Goal: Task Accomplishment & Management: Use online tool/utility

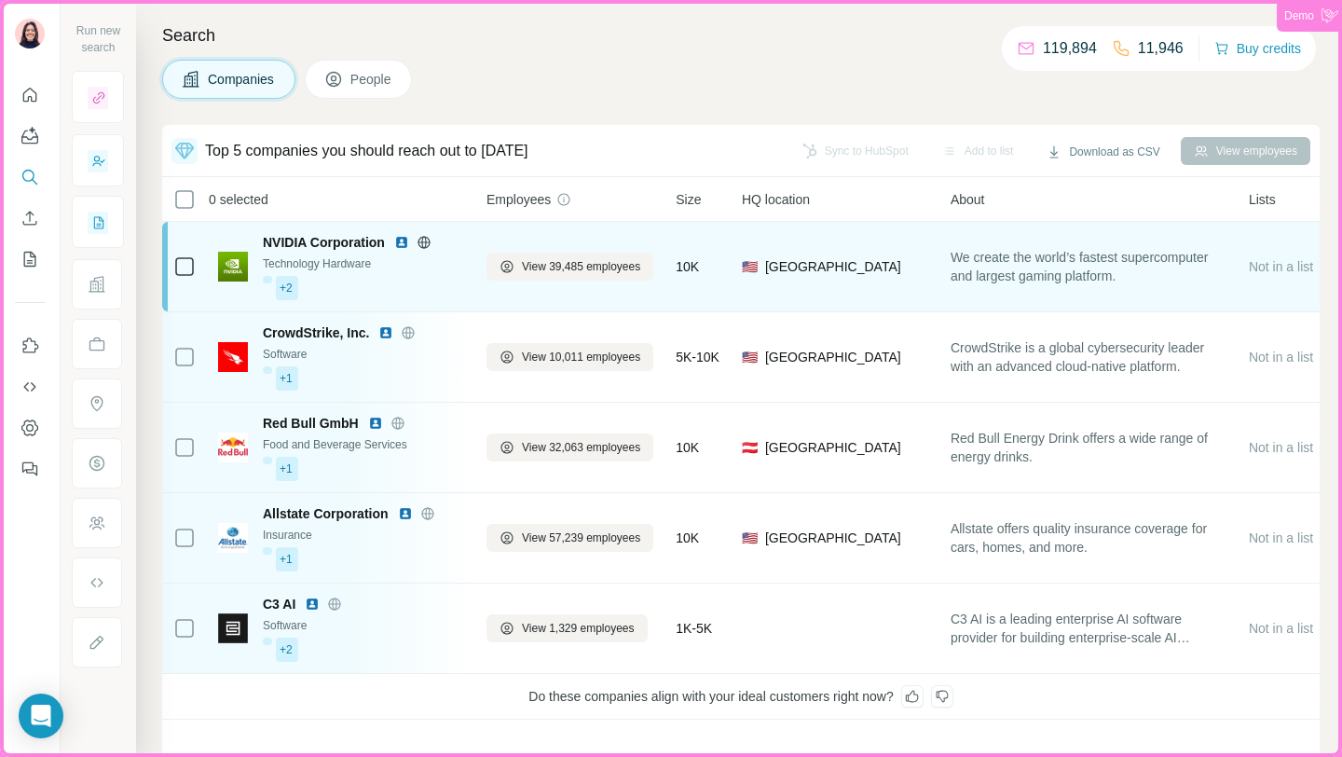
click at [438, 308] on td "NVIDIA Corporation Technology Hardware +2" at bounding box center [341, 267] width 268 height 90
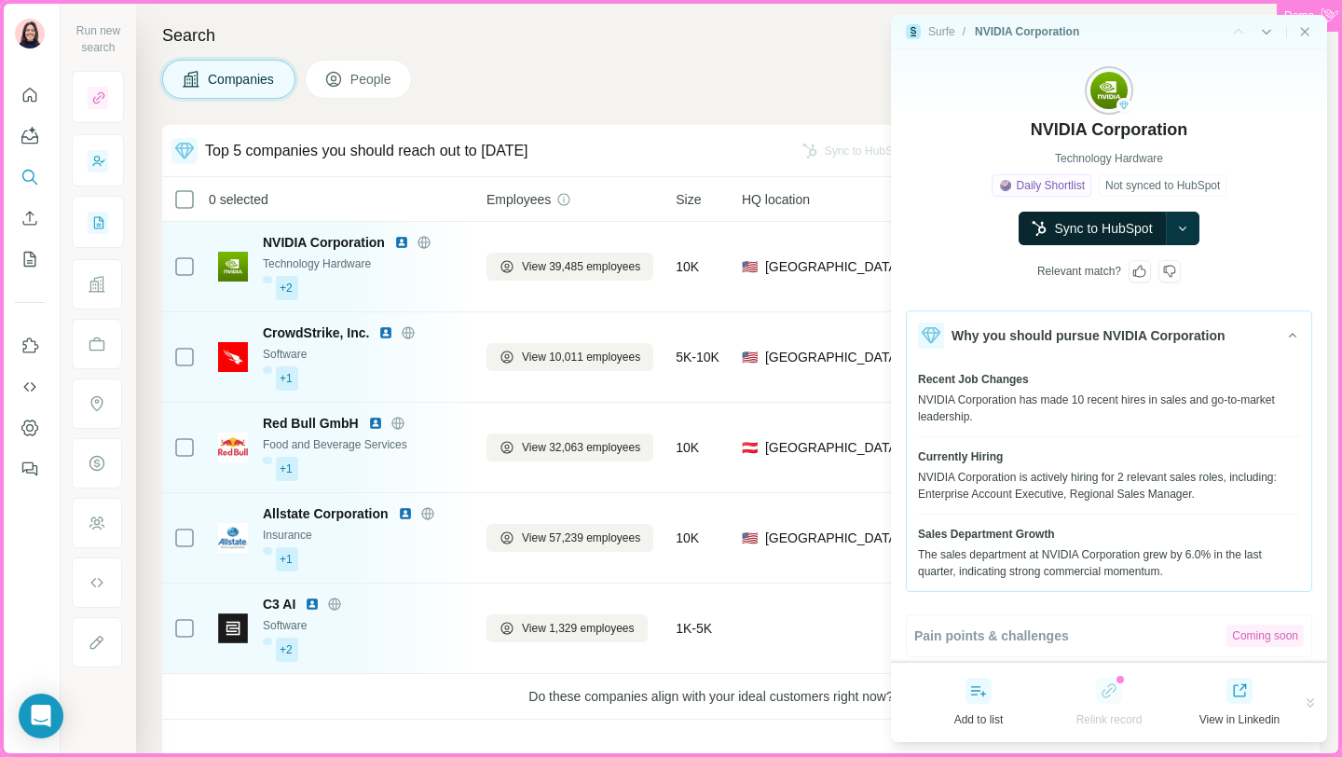
click at [1133, 228] on button "Sync to HubSpot" at bounding box center [1092, 229] width 146 height 34
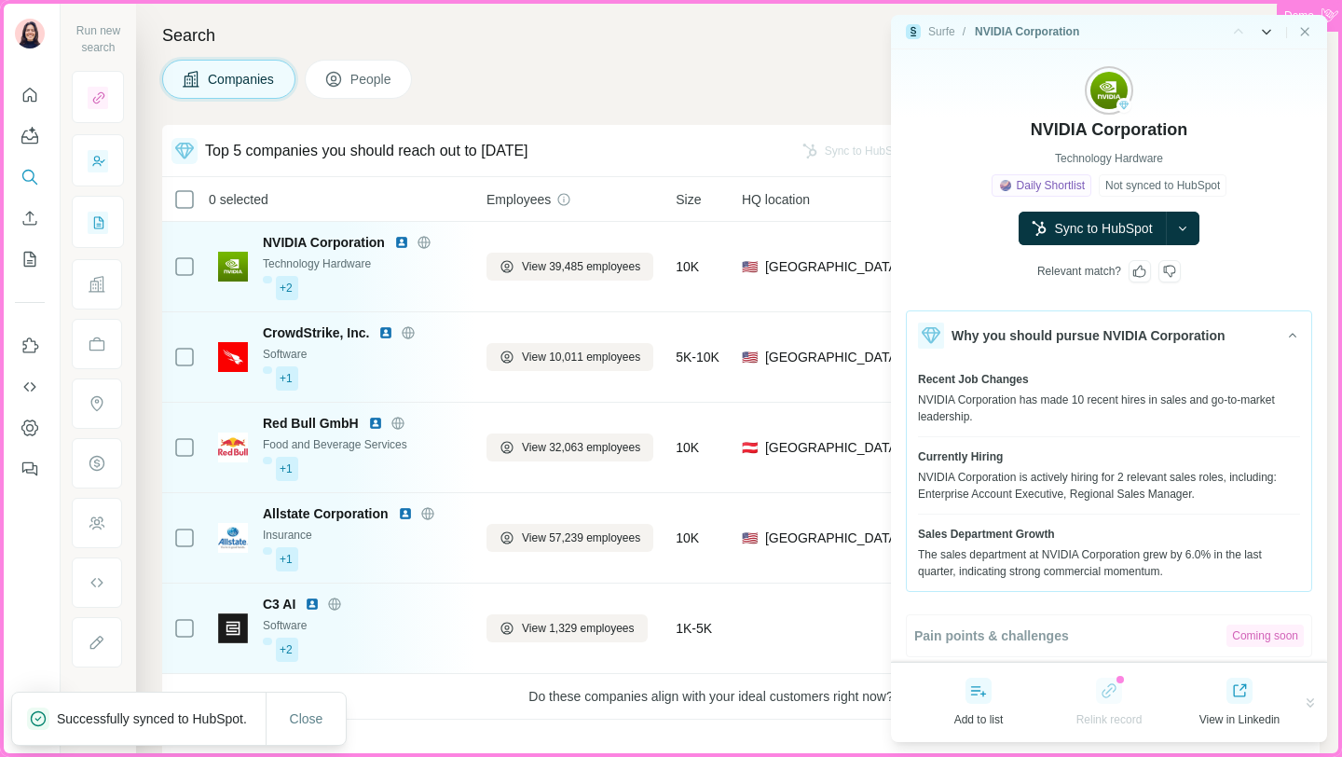
click at [1264, 34] on icon "Side panel - Next" at bounding box center [1266, 31] width 19 height 19
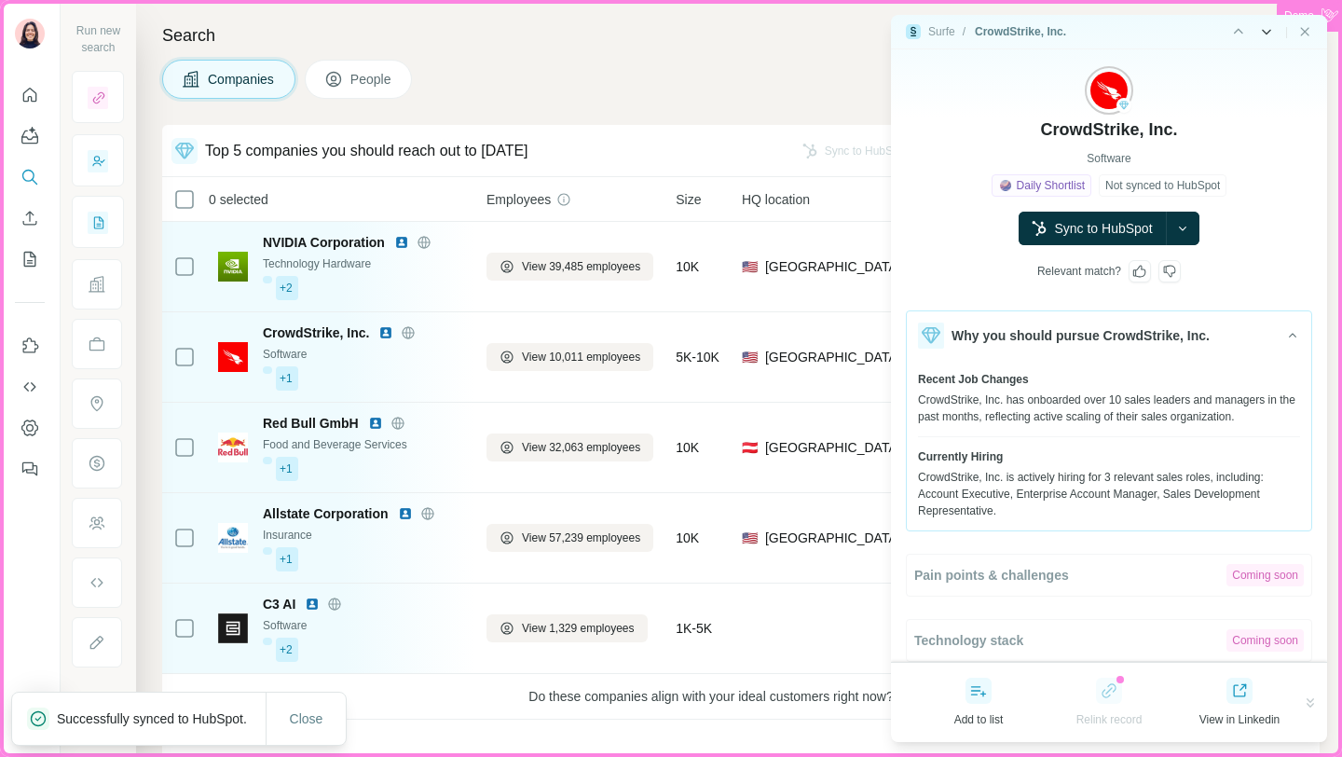
click at [1264, 34] on icon "Side panel - Next" at bounding box center [1266, 31] width 19 height 19
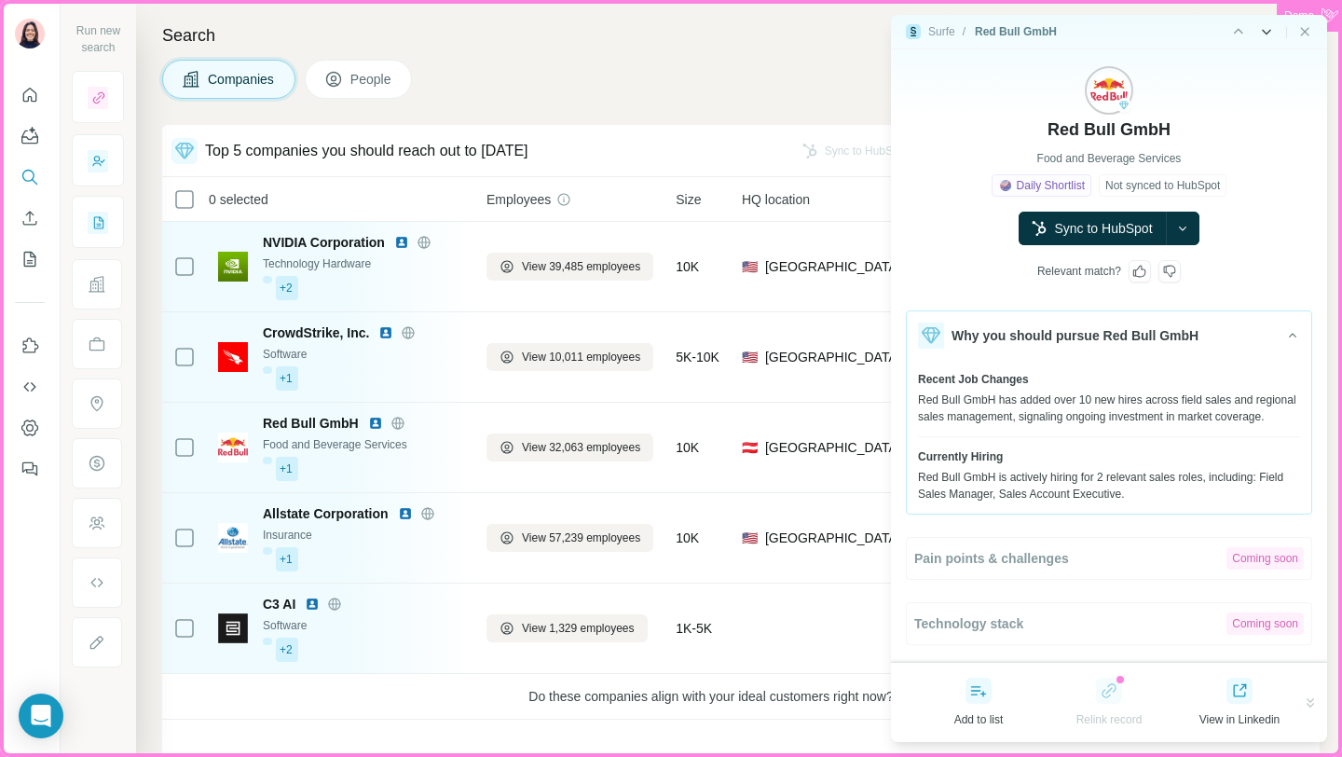
click at [1264, 34] on icon "Side panel - Next" at bounding box center [1266, 31] width 19 height 19
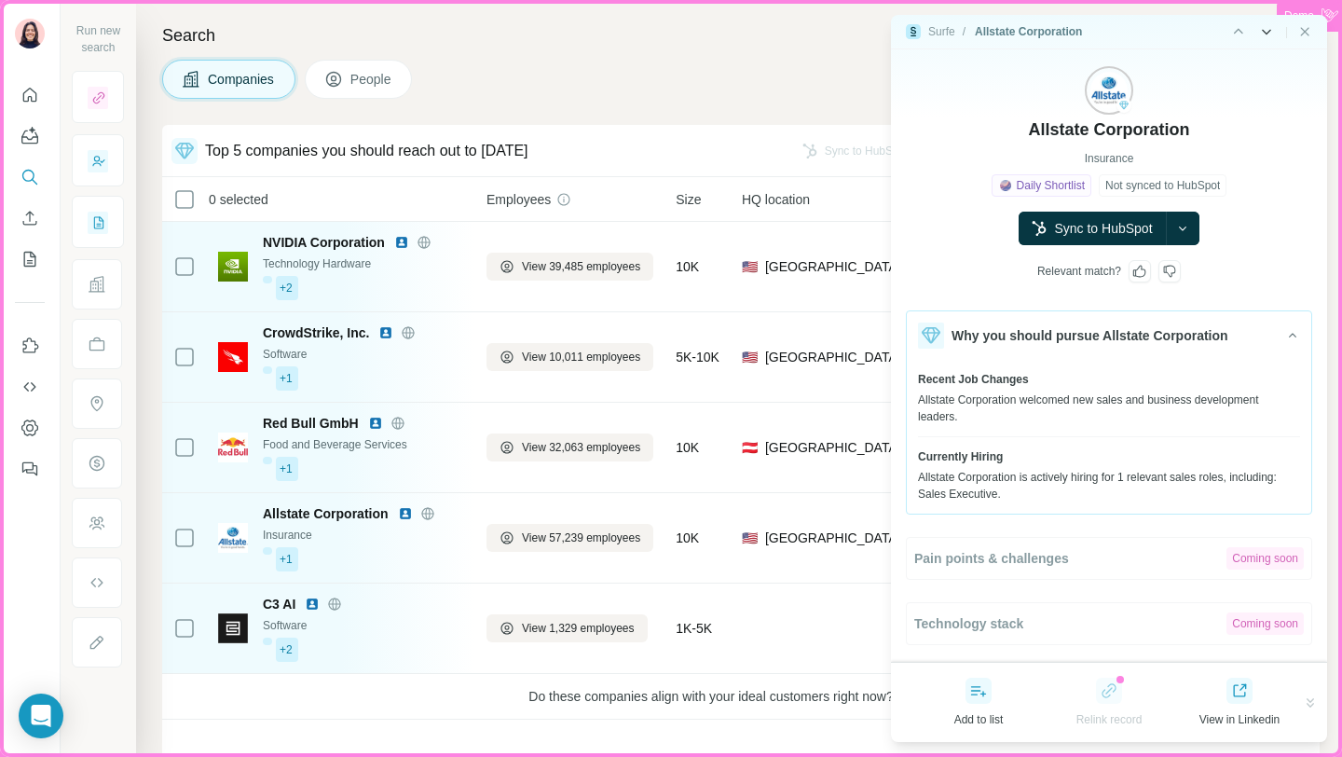
click at [1264, 34] on icon "Side panel - Next" at bounding box center [1266, 31] width 19 height 19
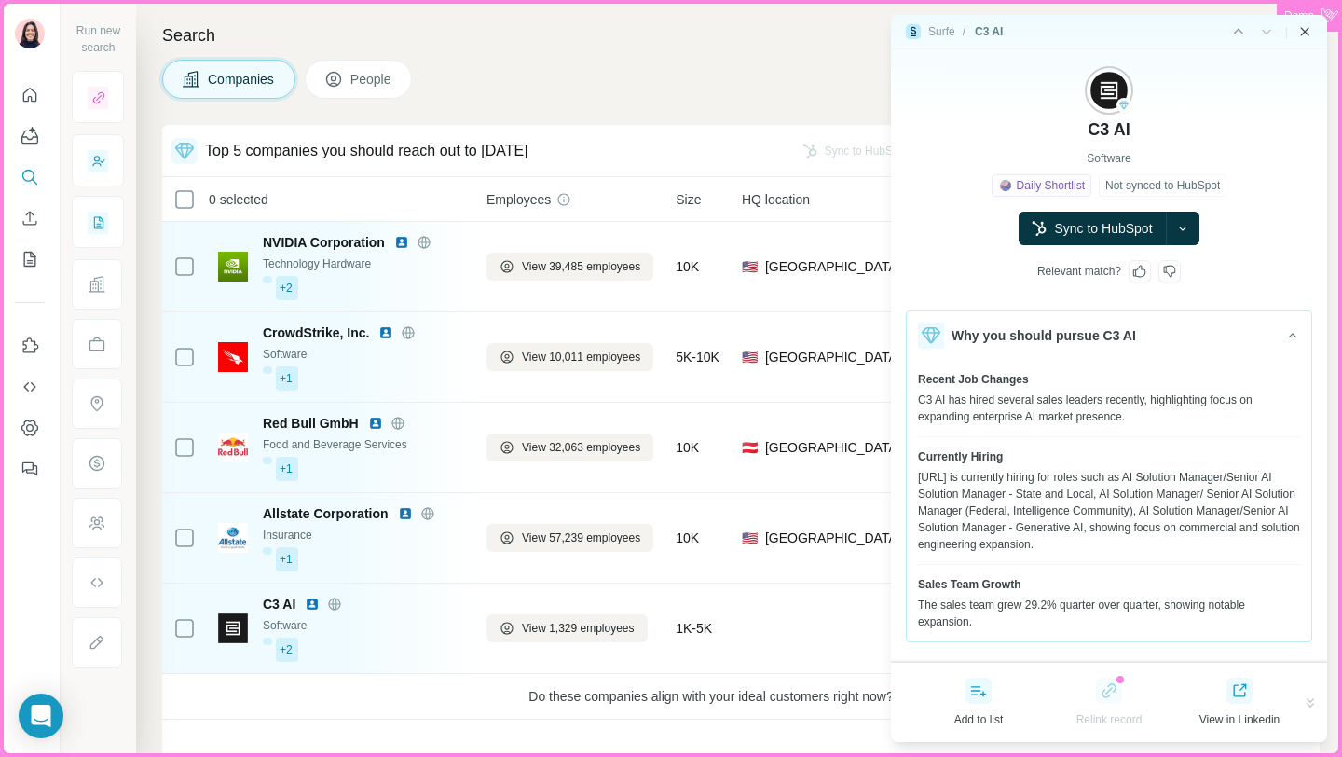
click at [1307, 34] on icon "Close side panel" at bounding box center [1304, 31] width 15 height 15
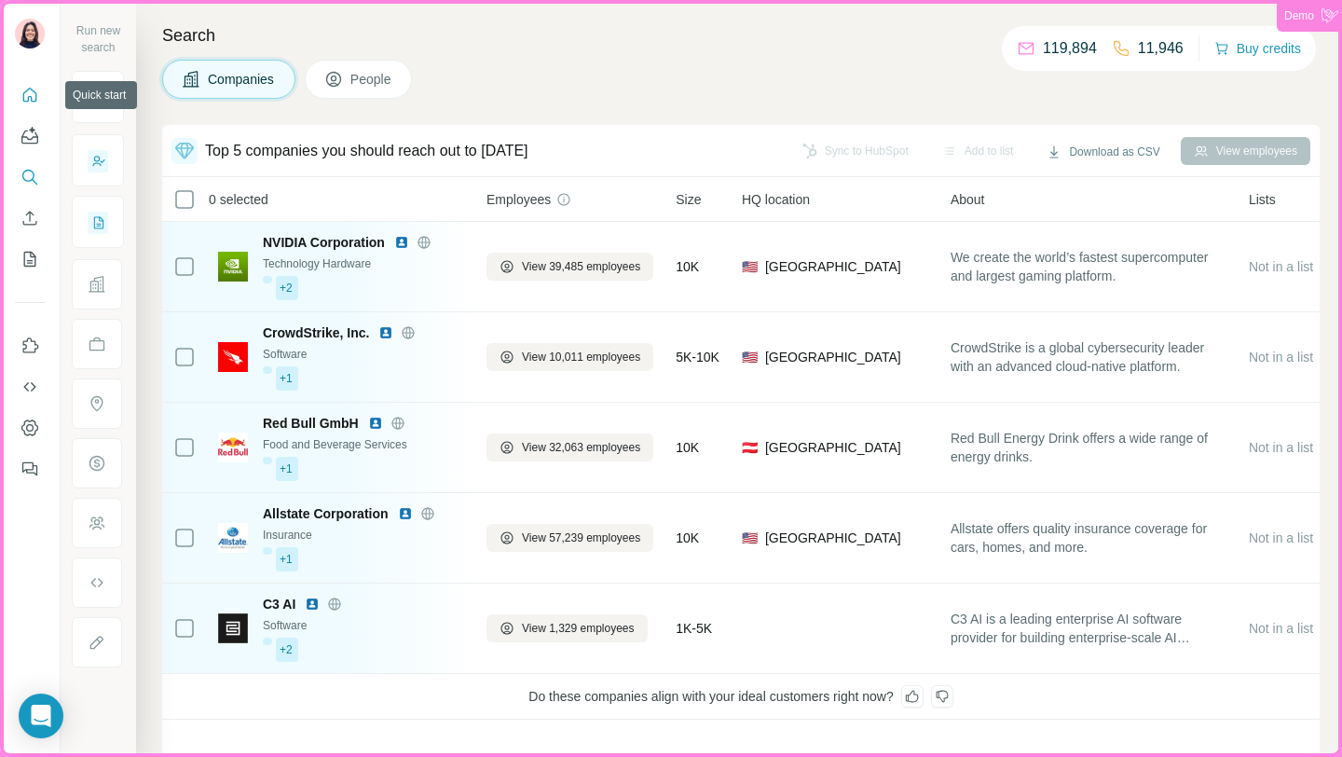
click at [30, 93] on icon "Quick start" at bounding box center [30, 95] width 19 height 19
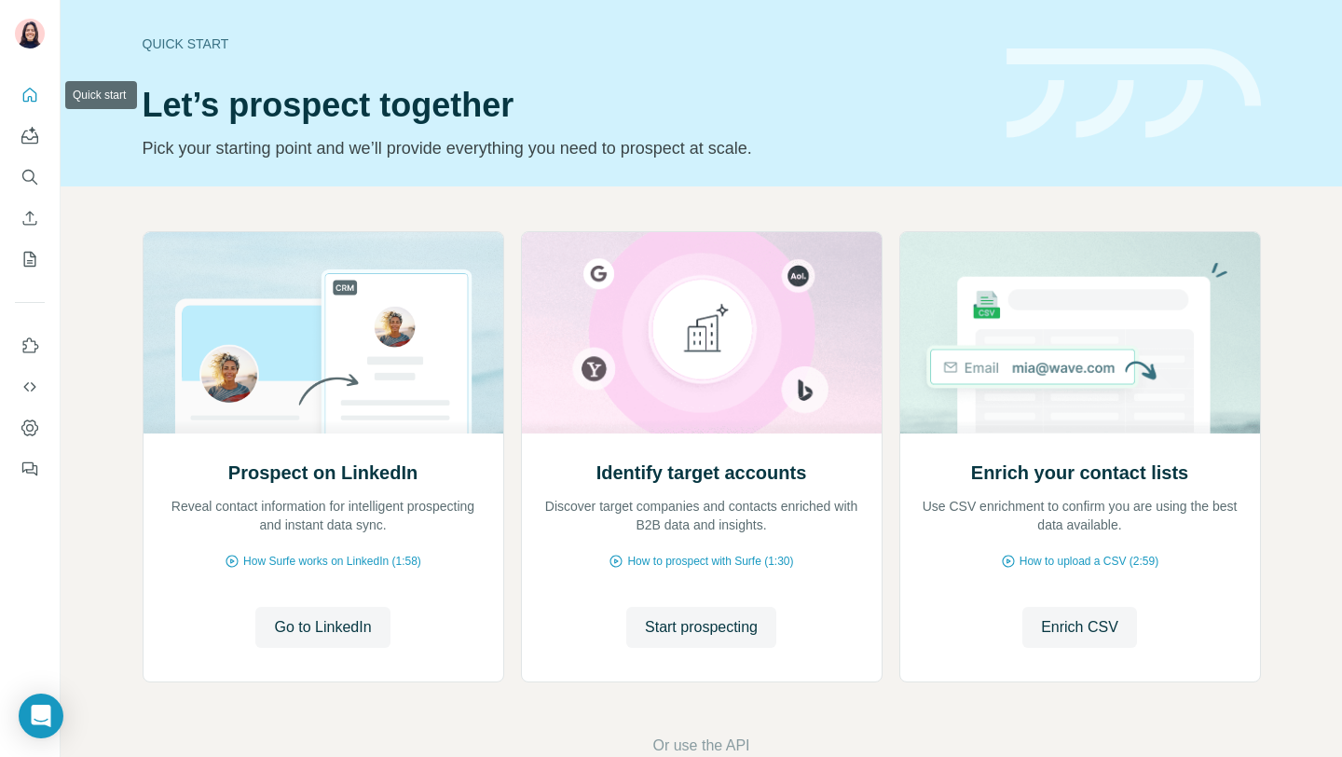
click at [30, 93] on icon "Quick start" at bounding box center [30, 95] width 19 height 19
